Goal: Use online tool/utility: Utilize a website feature to perform a specific function

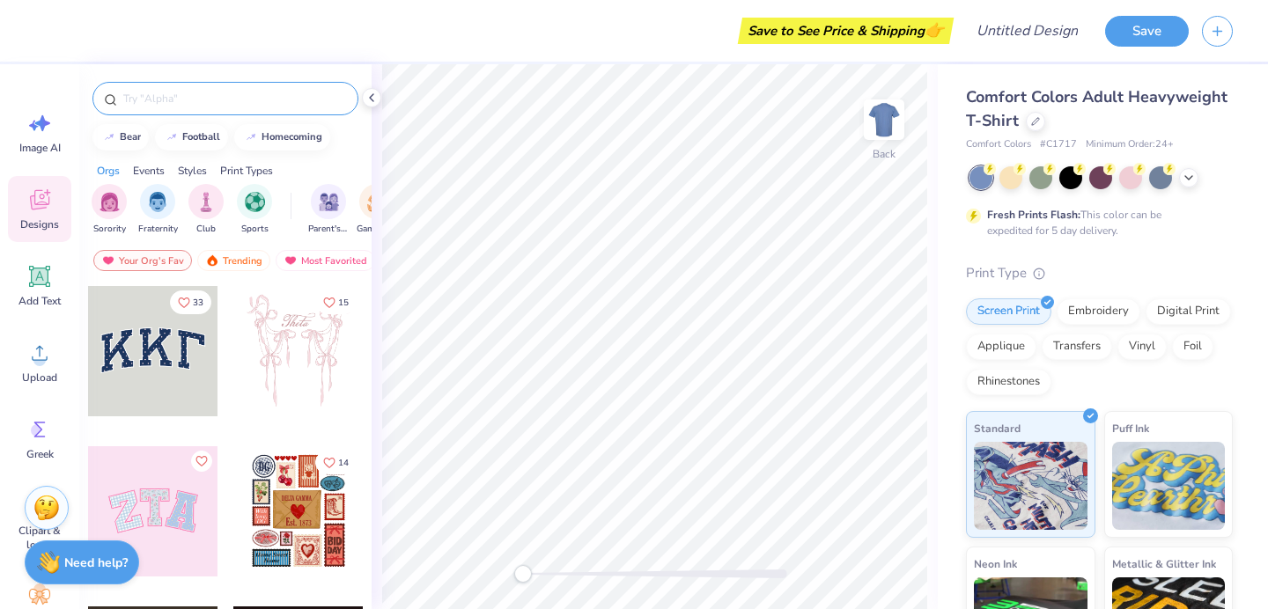
click at [264, 102] on input "text" at bounding box center [234, 99] width 225 height 18
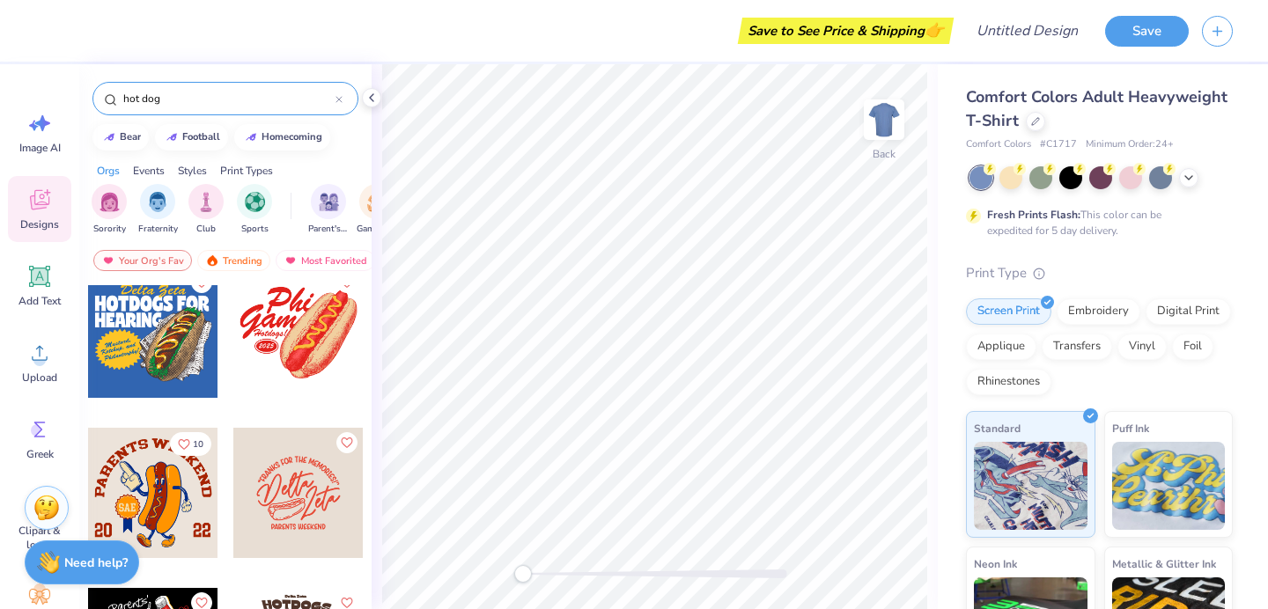
scroll to position [352, 0]
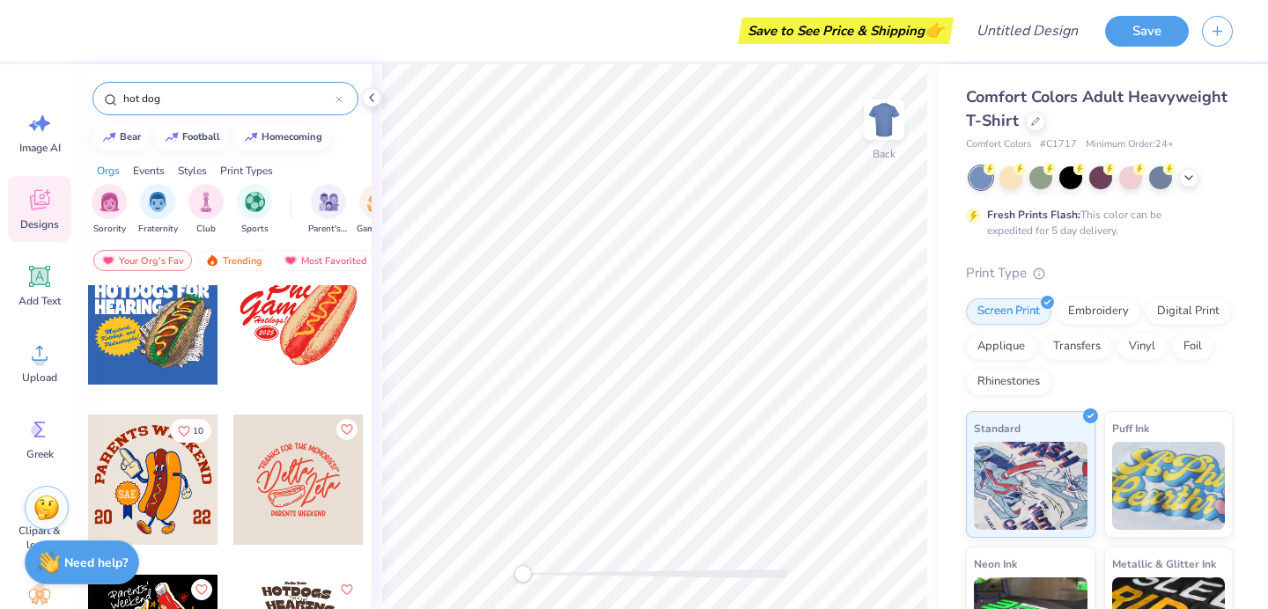
type input "hot dog"
click at [302, 358] on div at bounding box center [298, 320] width 130 height 130
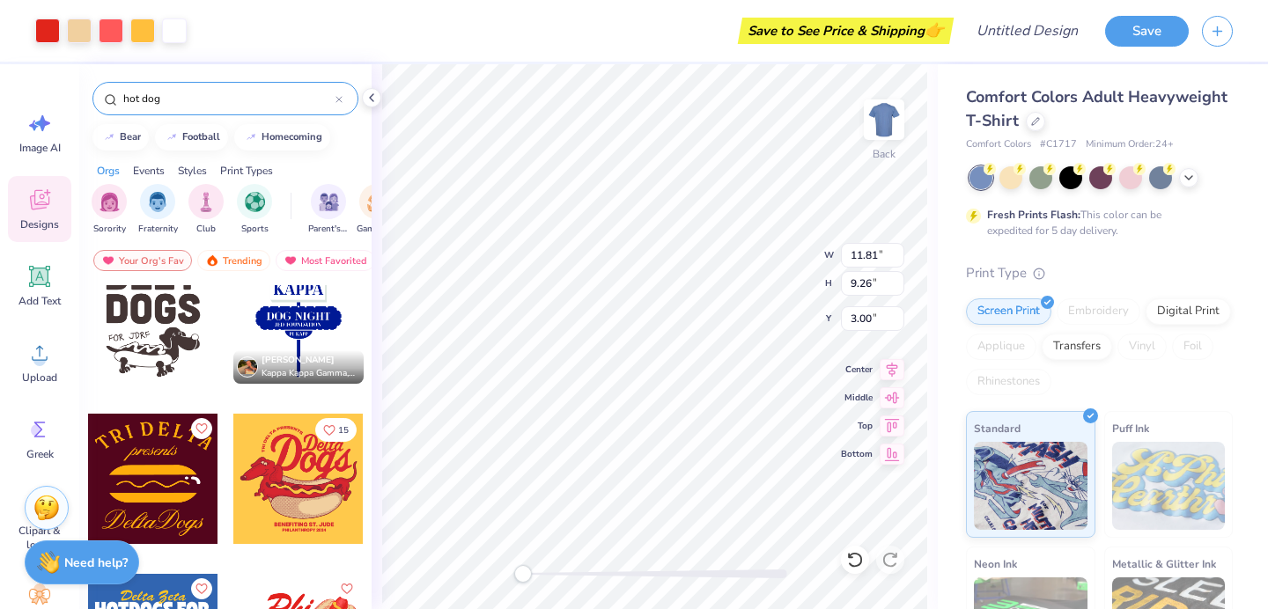
scroll to position [0, 0]
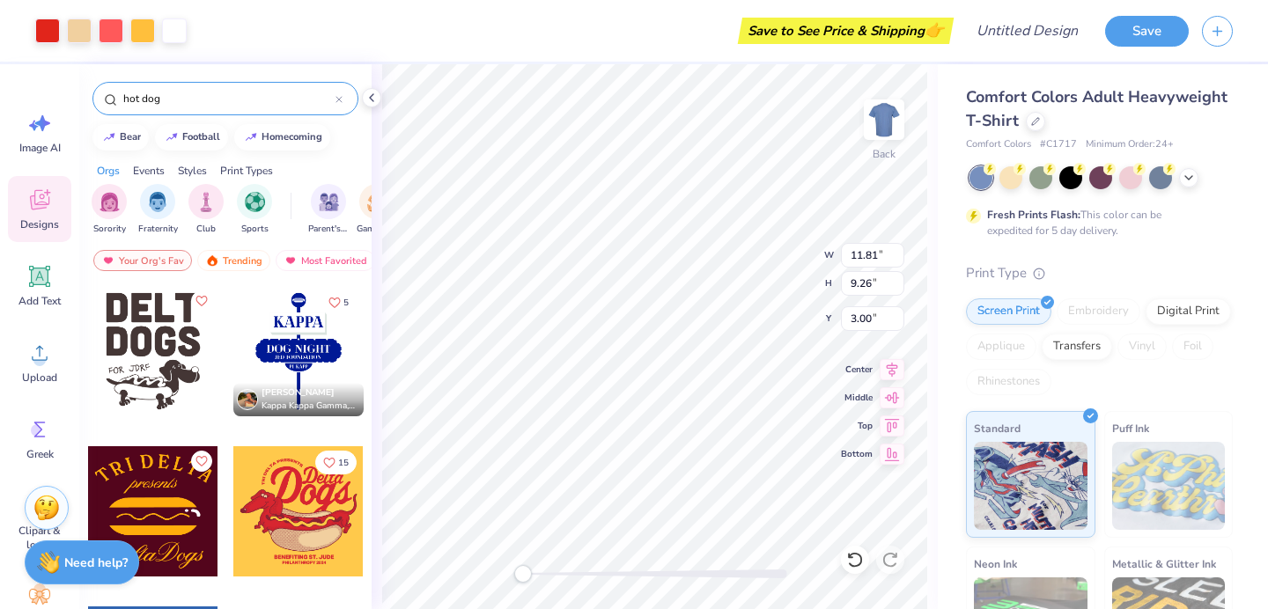
click at [162, 371] on div at bounding box center [153, 351] width 130 height 130
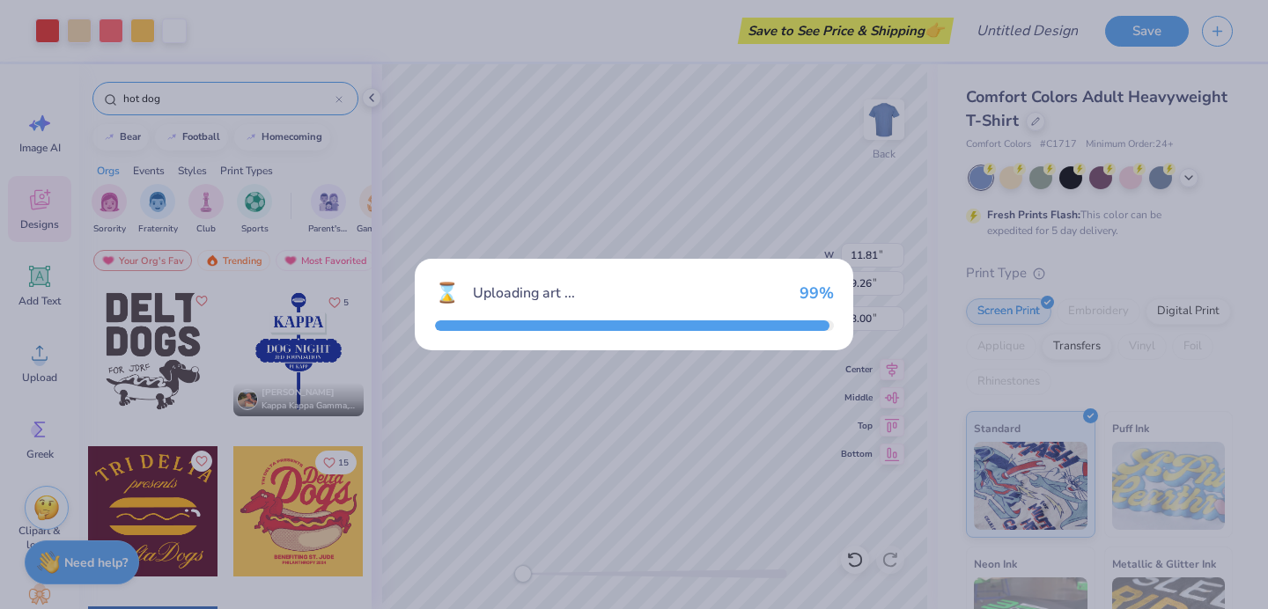
type input "4.25"
type input "5.30"
